Goal: Task Accomplishment & Management: Manage account settings

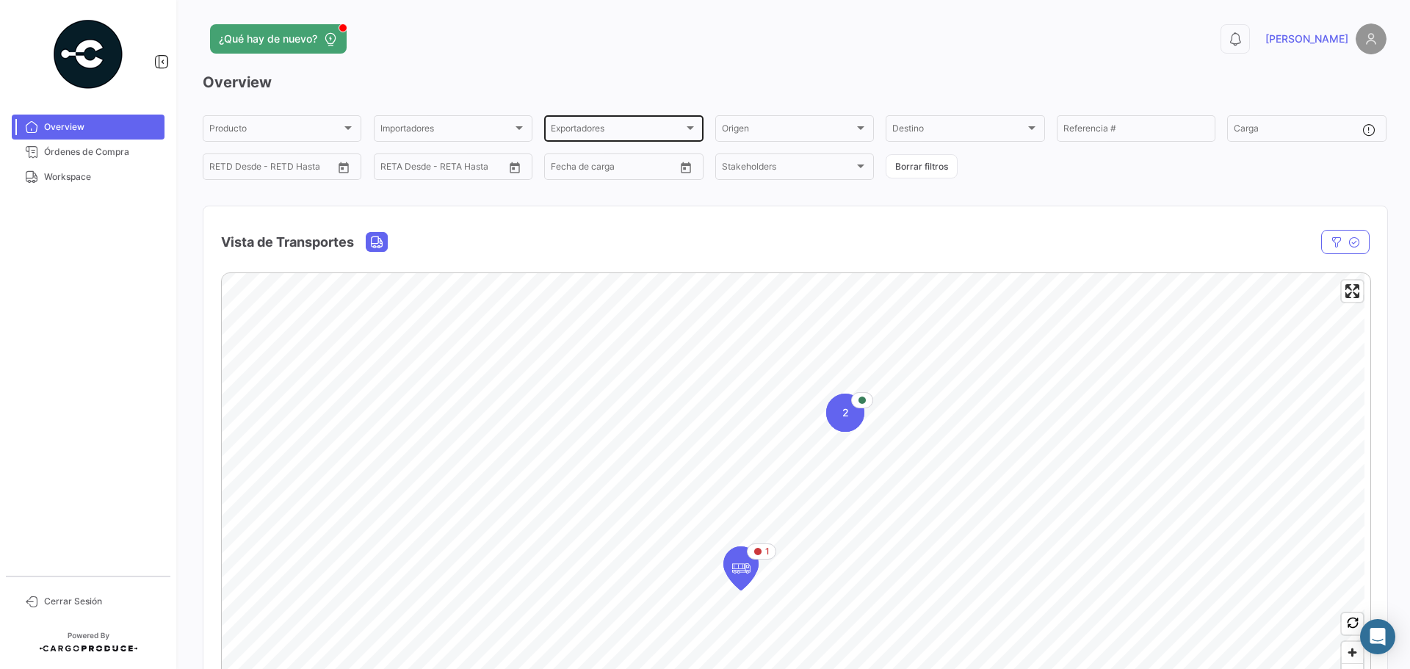
click at [616, 126] on div "Exportadores" at bounding box center [617, 131] width 132 height 10
click at [461, 131] on div at bounding box center [705, 334] width 1410 height 669
click at [109, 155] on span "Órdenes de Compra" at bounding box center [101, 151] width 115 height 13
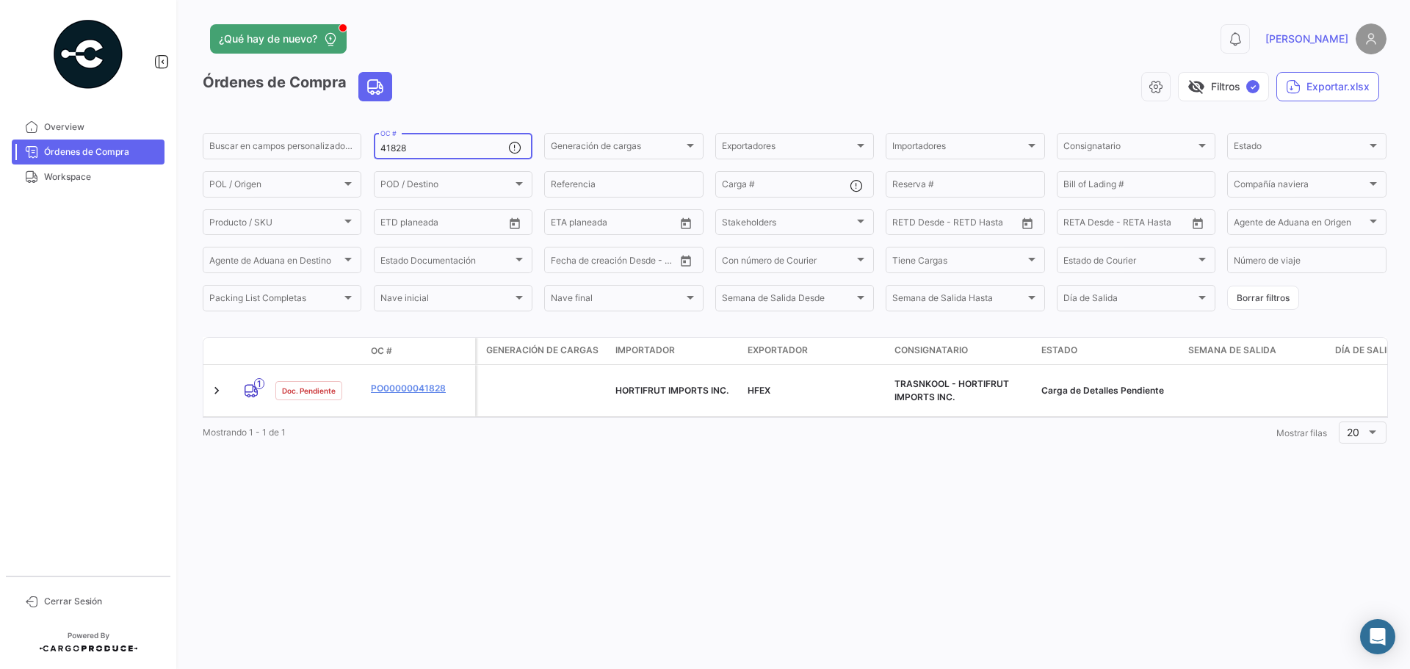
click at [418, 149] on input "41828" at bounding box center [444, 148] width 128 height 10
drag, startPoint x: 410, startPoint y: 148, endPoint x: 380, endPoint y: 148, distance: 30.8
click at [380, 148] on input "41828" at bounding box center [444, 148] width 128 height 10
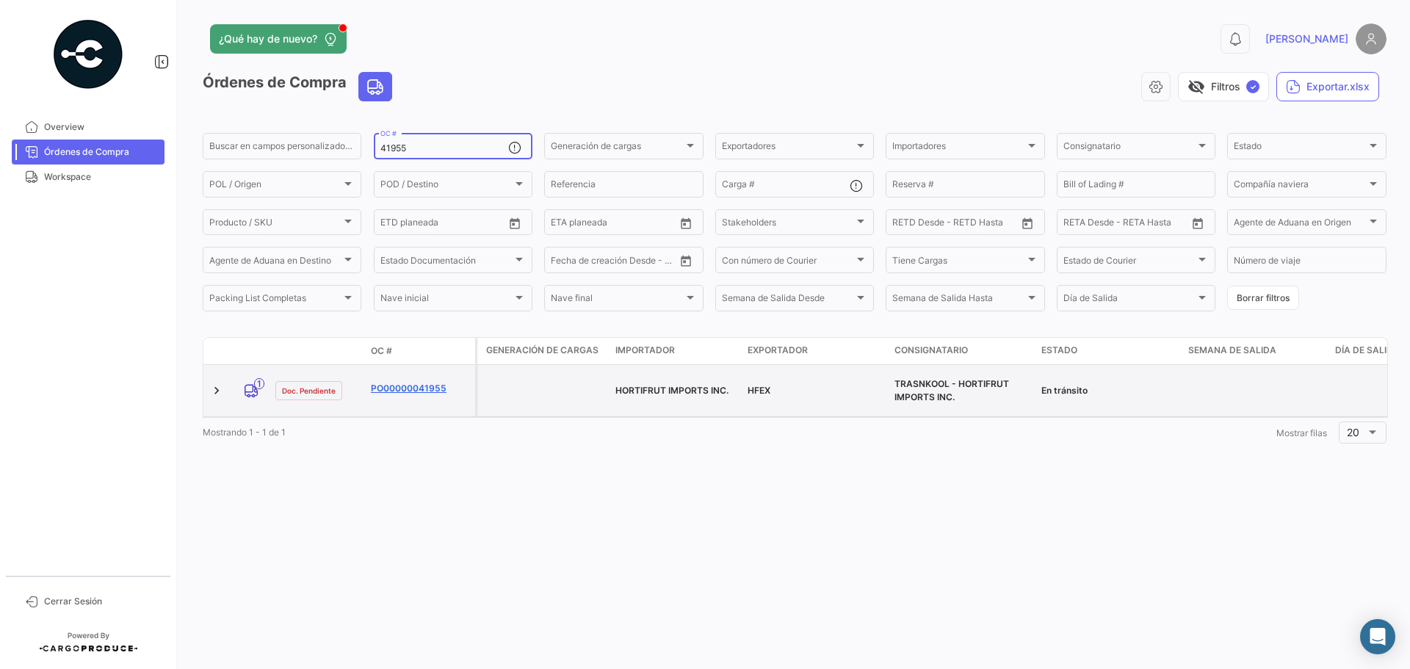
type input "41955"
click at [407, 382] on link "PO00000041955" at bounding box center [420, 388] width 98 height 13
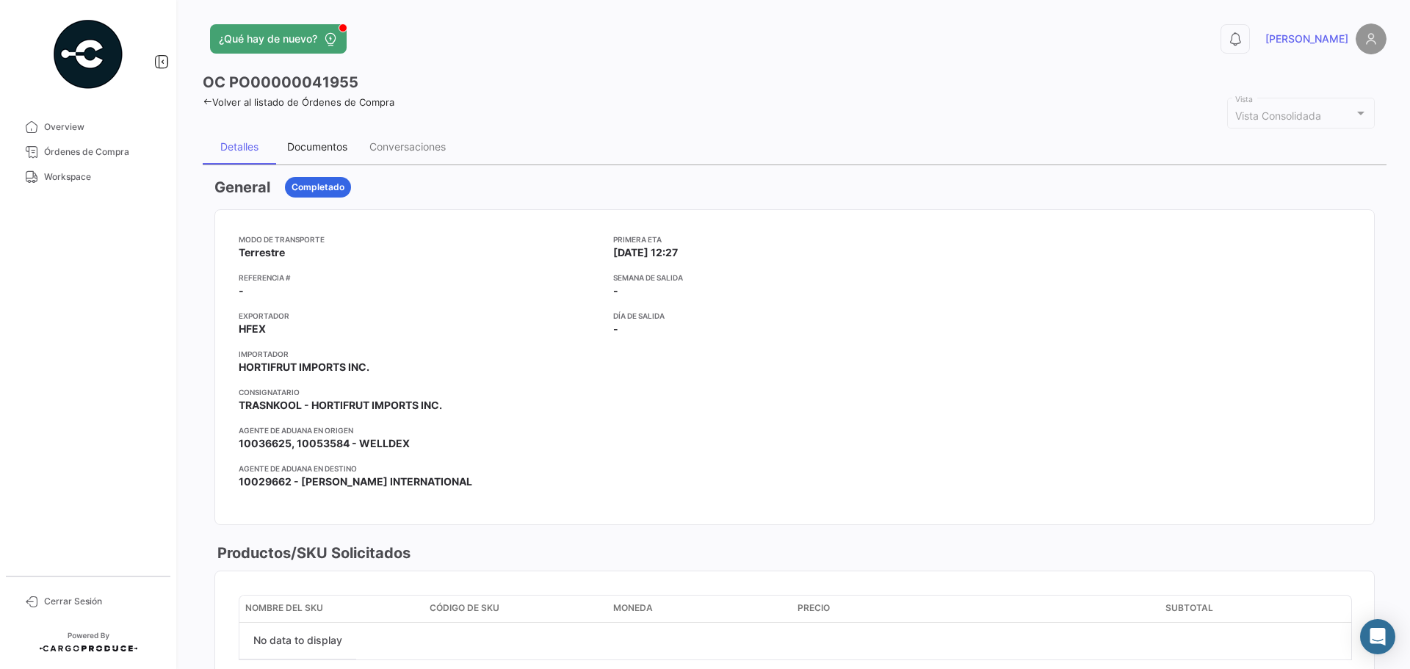
click at [337, 148] on div "Documentos" at bounding box center [317, 146] width 60 height 12
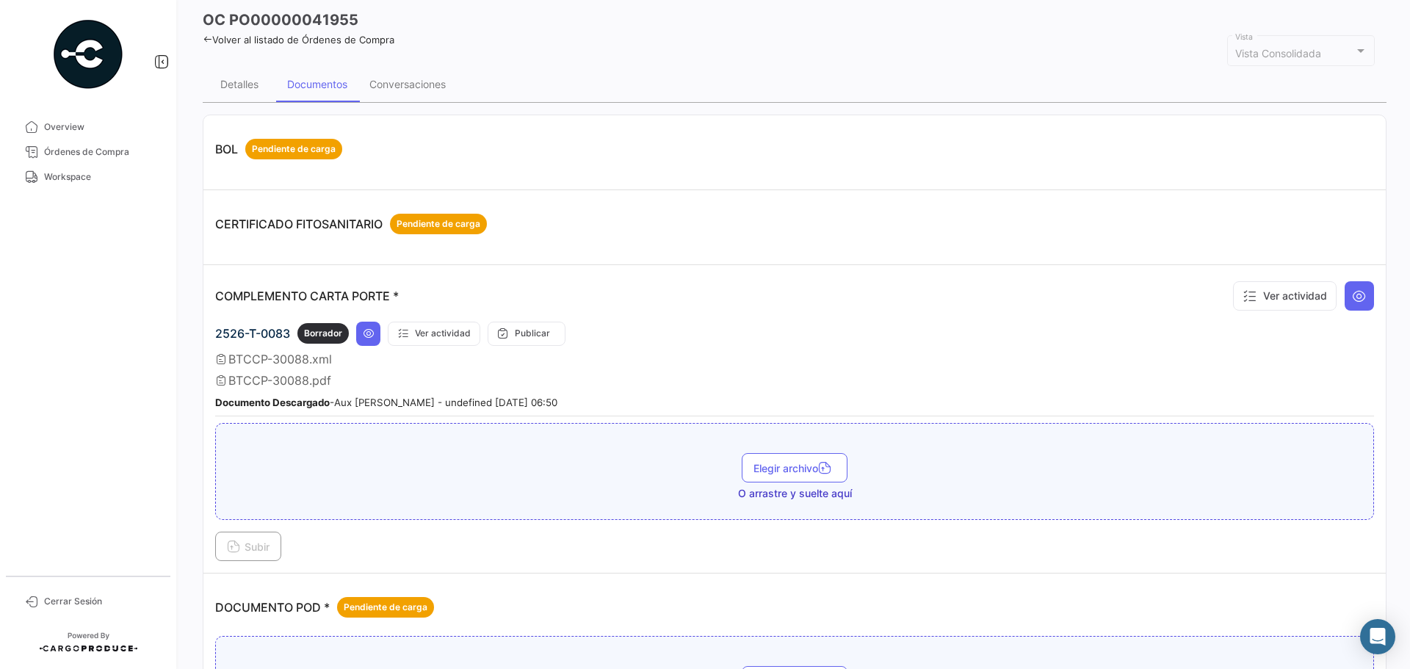
scroll to position [294, 0]
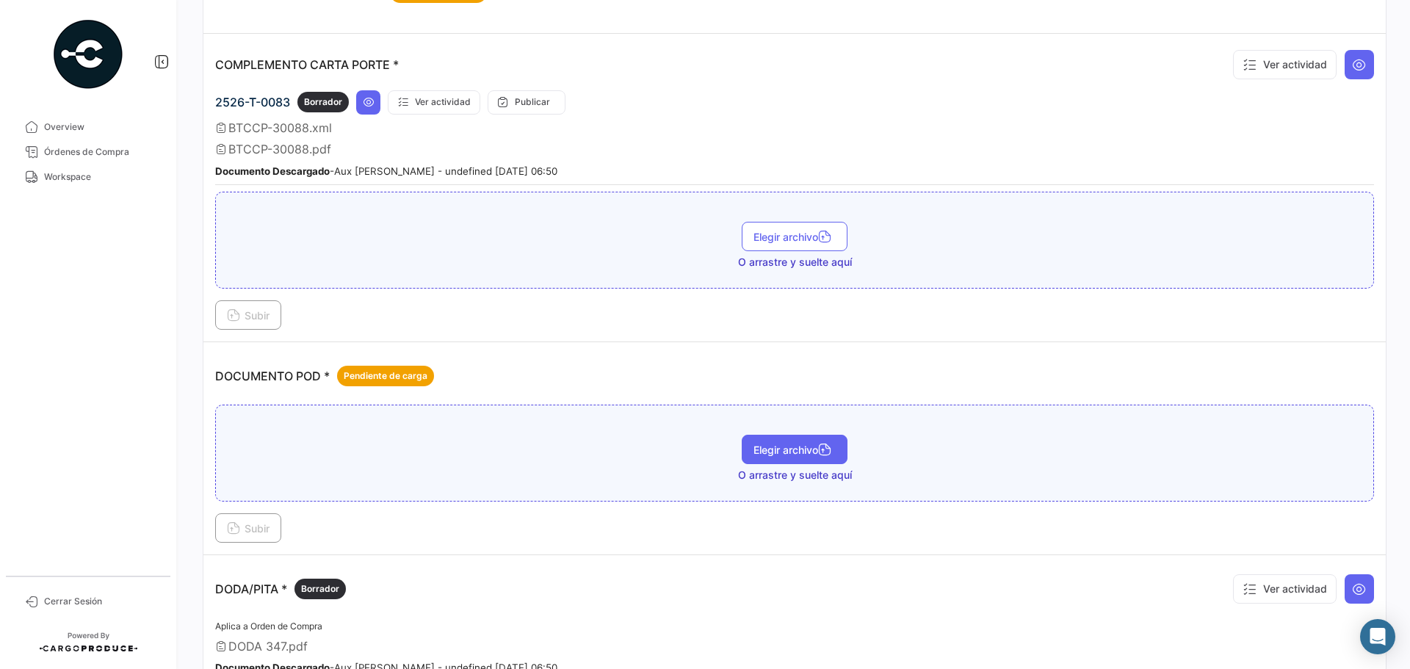
click at [771, 448] on span "Elegir archivo" at bounding box center [794, 449] width 82 height 12
click at [266, 525] on span "Subir" at bounding box center [248, 528] width 43 height 12
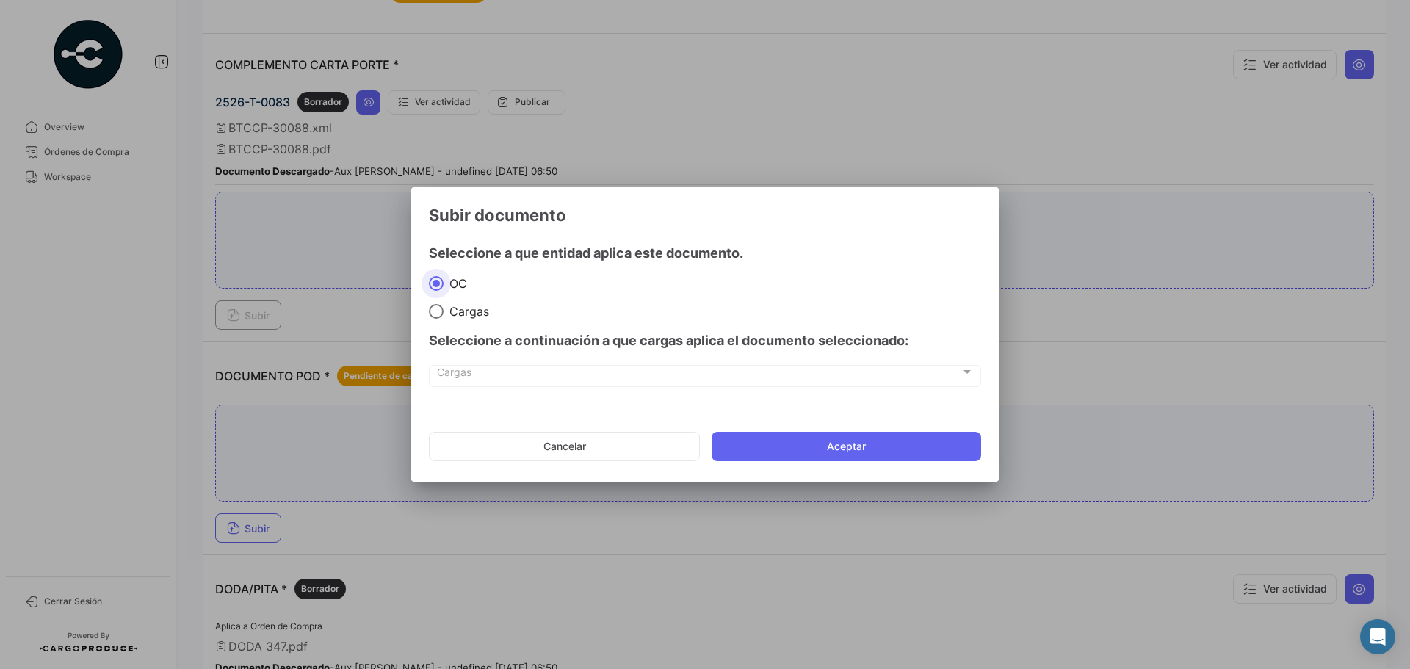
click at [454, 312] on span "Cargas" at bounding box center [466, 311] width 46 height 15
click at [443, 312] on input "Cargas" at bounding box center [436, 311] width 15 height 15
radio input "true"
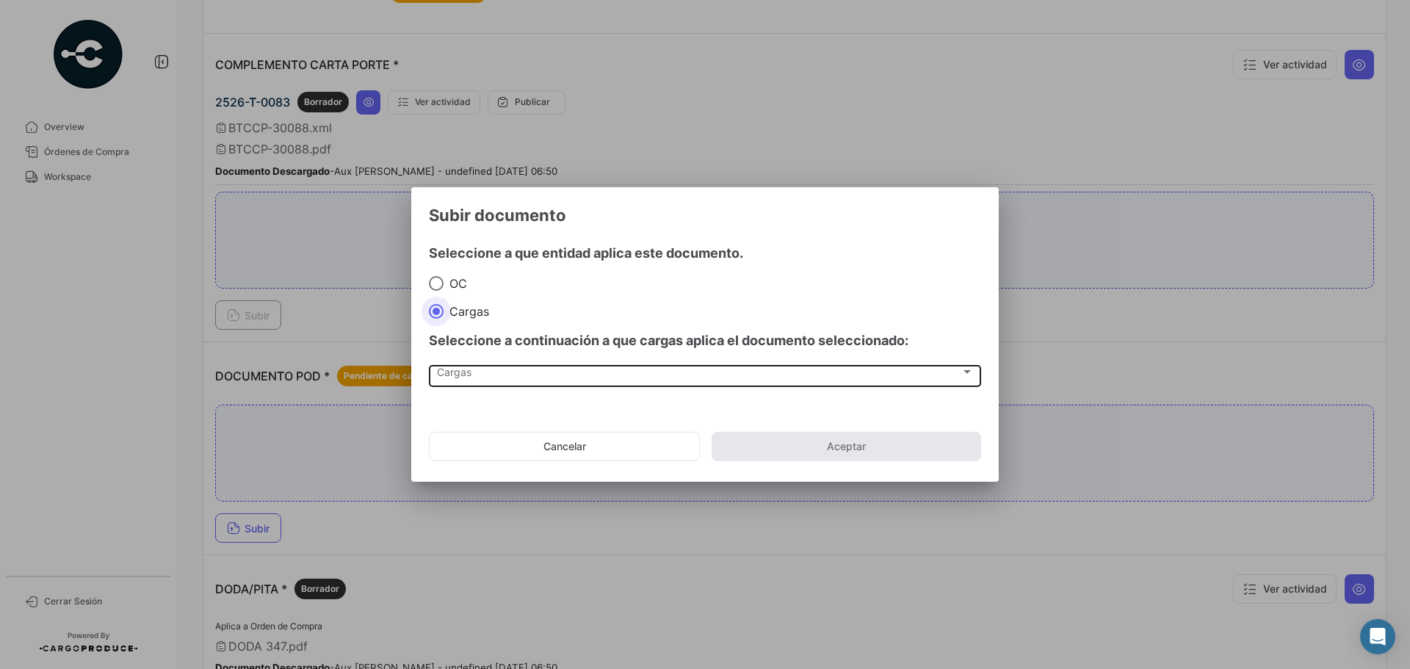
click at [466, 367] on div "Cargas Cargas" at bounding box center [705, 375] width 537 height 25
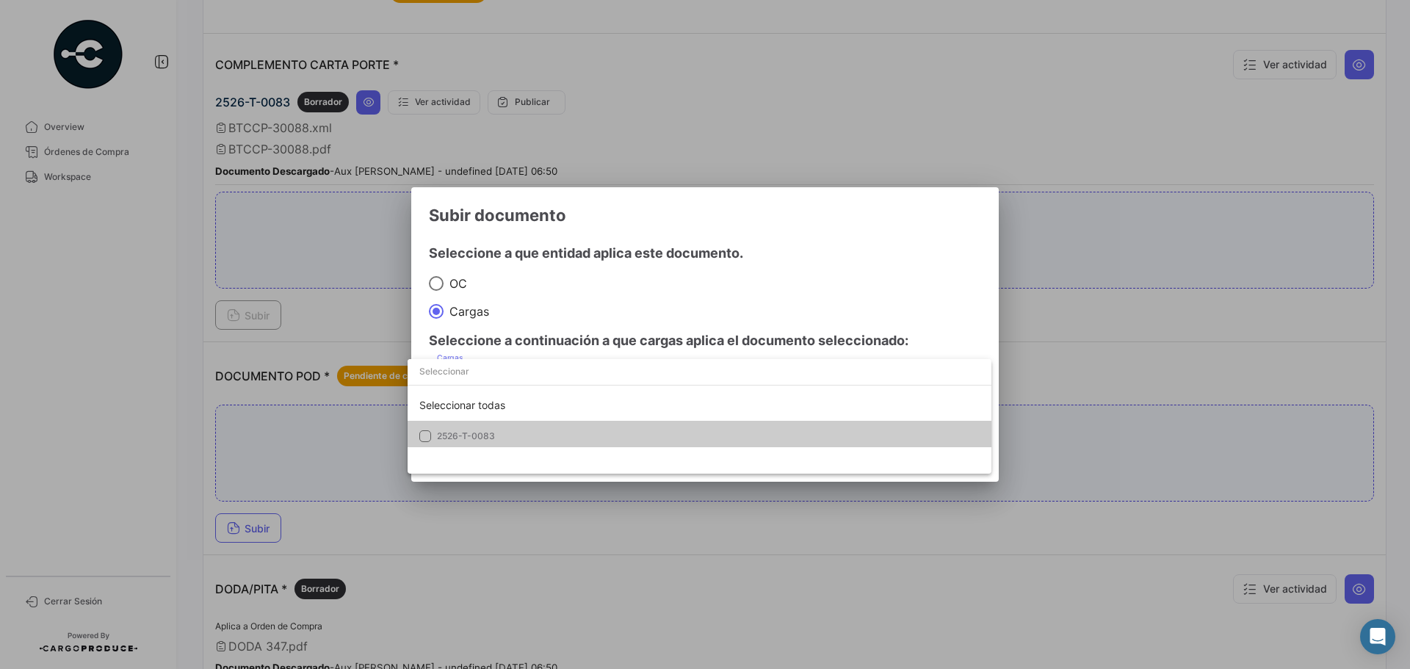
click at [486, 435] on span "2526-T-0083" at bounding box center [466, 435] width 58 height 11
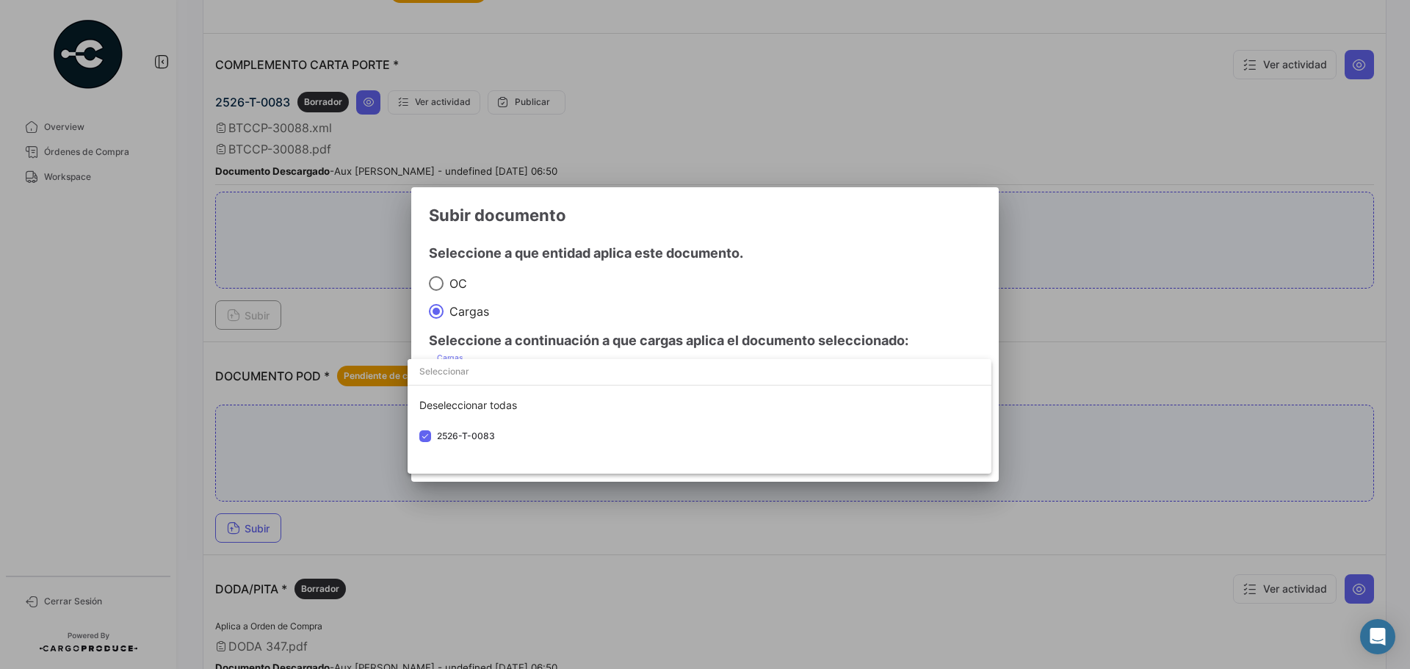
click at [854, 287] on div at bounding box center [705, 334] width 1410 height 669
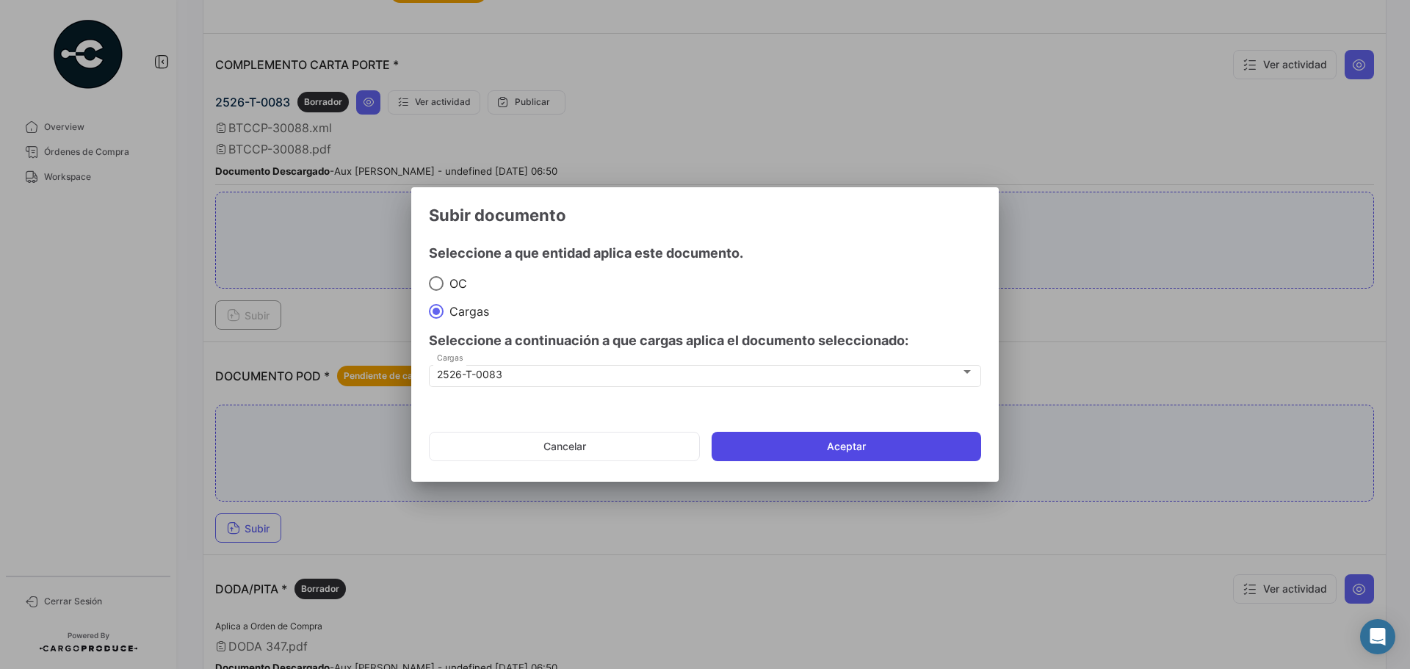
click at [846, 447] on button "Aceptar" at bounding box center [845, 446] width 269 height 29
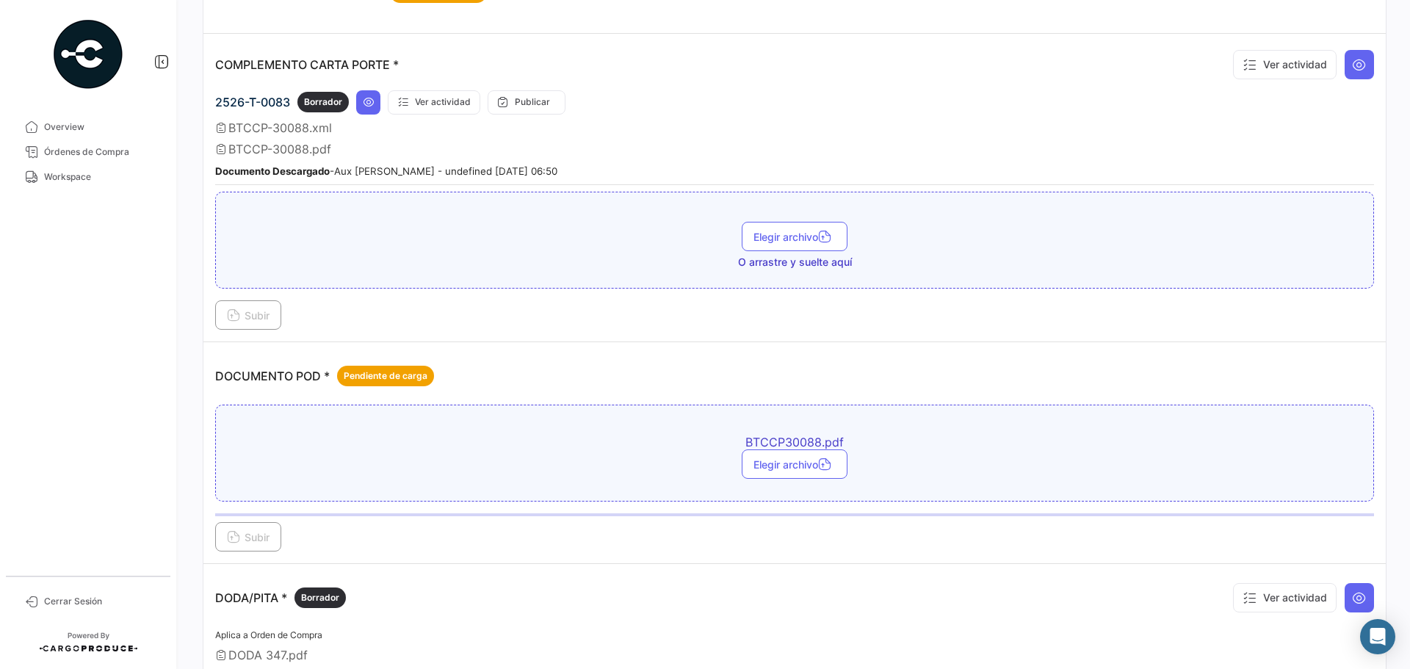
scroll to position [367, 0]
